Goal: Information Seeking & Learning: Check status

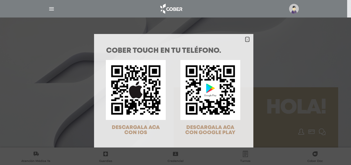
click at [245, 39] on icon "Close" at bounding box center [247, 40] width 4 height 4
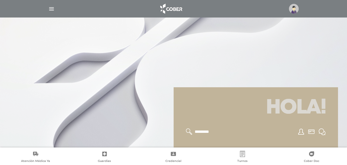
click at [294, 10] on img at bounding box center [294, 9] width 10 height 10
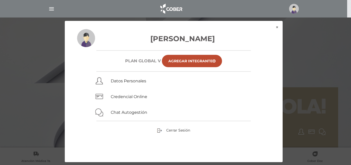
click at [51, 10] on img "button" at bounding box center [51, 9] width 6 height 6
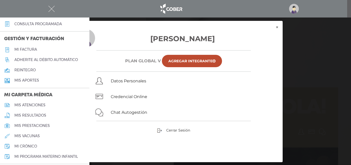
scroll to position [180, 0]
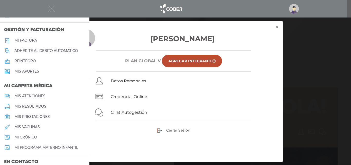
click at [32, 106] on h5 "mis resultados" at bounding box center [30, 106] width 32 height 4
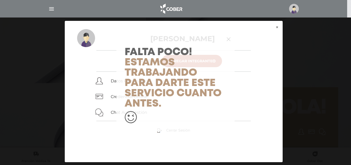
click at [277, 27] on div "Falta Poco! Estamos trabajando para darte este servicio cuanto antes." at bounding box center [175, 82] width 351 height 165
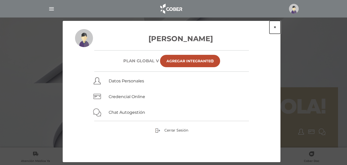
click at [277, 27] on button "×" at bounding box center [274, 27] width 11 height 13
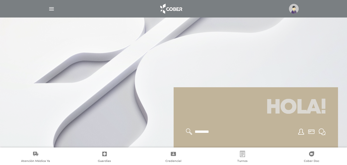
click at [51, 9] on img "button" at bounding box center [51, 9] width 6 height 6
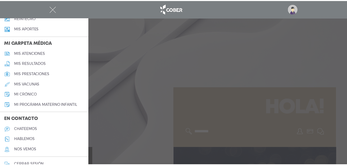
scroll to position [231, 0]
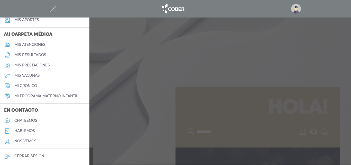
click at [33, 46] on h5 "mis atenciones" at bounding box center [29, 44] width 31 height 4
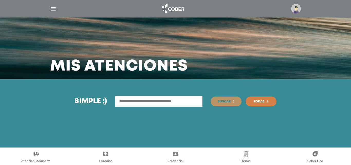
click at [159, 102] on input "text" at bounding box center [158, 101] width 87 height 11
click at [260, 102] on span "Todas" at bounding box center [258, 101] width 11 height 3
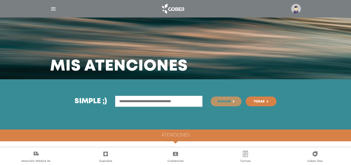
click at [152, 102] on input "text" at bounding box center [158, 101] width 87 height 11
click at [150, 101] on input "text" at bounding box center [158, 101] width 87 height 11
type input "**********"
click at [263, 103] on span "Todas" at bounding box center [258, 101] width 11 height 3
click at [53, 8] on img "button" at bounding box center [53, 9] width 6 height 6
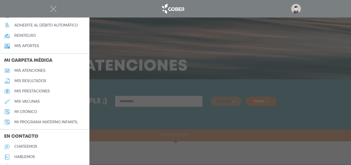
scroll to position [231, 0]
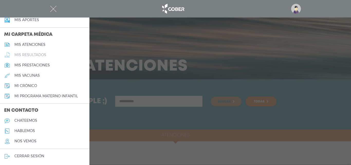
click at [32, 54] on h5 "mis resultados" at bounding box center [30, 55] width 32 height 4
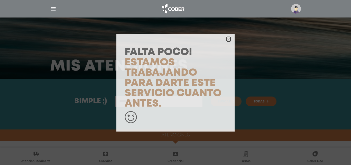
click at [228, 39] on polygon "button" at bounding box center [228, 39] width 4 height 4
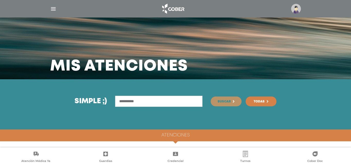
click at [54, 9] on img "button" at bounding box center [53, 9] width 6 height 6
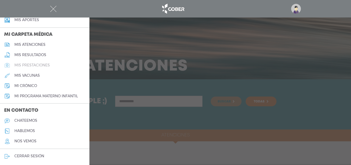
click at [40, 64] on h5 "mis prestaciones" at bounding box center [31, 65] width 35 height 4
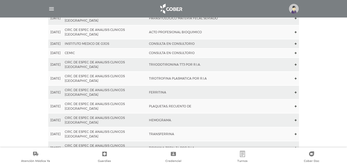
scroll to position [565, 0]
click at [296, 63] on polygon at bounding box center [296, 64] width 2 height 2
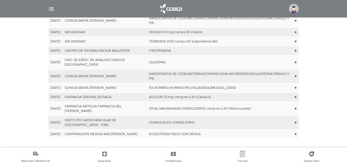
scroll to position [2228, 0]
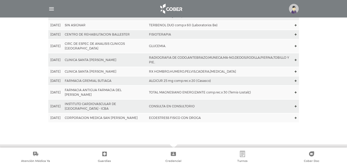
click at [191, 113] on td "ECOESTRESS FISICO CON DROGA" at bounding box center [220, 117] width 146 height 9
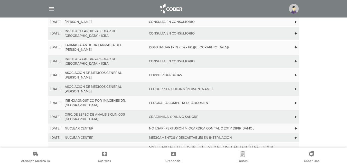
scroll to position [1971, 0]
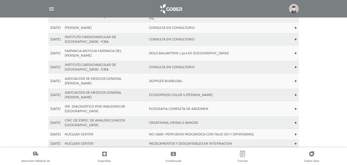
click at [200, 129] on td "NO USAR- PERFUSION MIOCARDICA CON TALIO 201 Y DIPIRIDAMOL" at bounding box center [220, 133] width 146 height 9
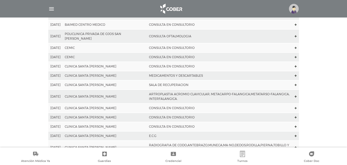
scroll to position [379, 0]
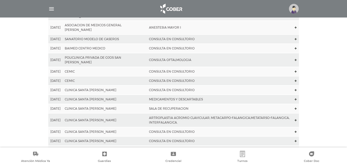
click at [172, 76] on td "CONSULTA EN CONSULTORIO" at bounding box center [220, 80] width 146 height 9
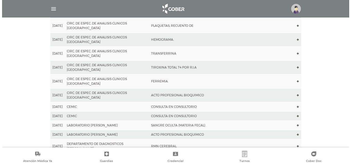
scroll to position [636, 0]
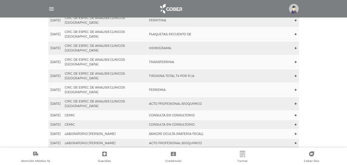
click at [52, 9] on img "button" at bounding box center [51, 9] width 6 height 6
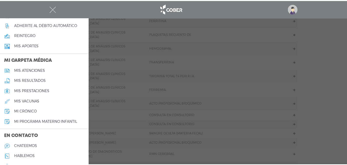
scroll to position [232, 0]
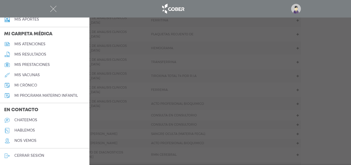
click at [36, 156] on h5 "cerrar sesión" at bounding box center [29, 155] width 30 height 4
